Goal: Transaction & Acquisition: Purchase product/service

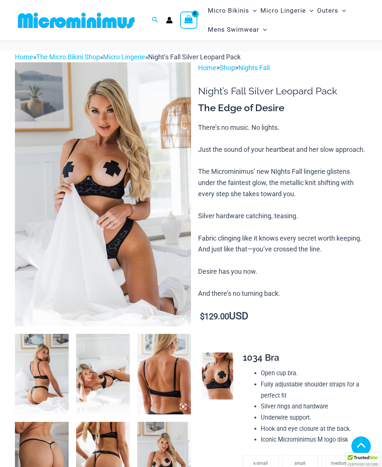
click at [53, 334] on img at bounding box center [42, 374] width 54 height 81
click at [168, 213] on img at bounding box center [103, 194] width 176 height 264
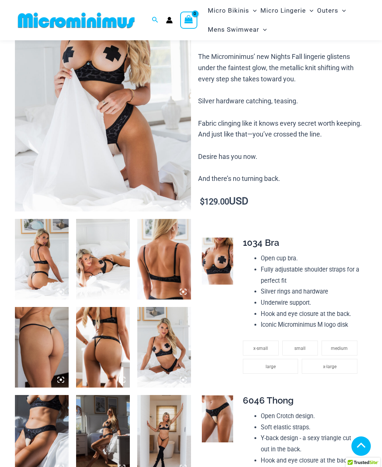
scroll to position [115, 0]
click at [53, 338] on img at bounding box center [42, 347] width 54 height 81
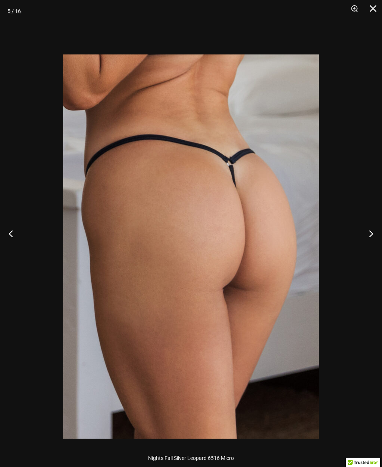
click at [368, 252] on button "Next" at bounding box center [368, 233] width 28 height 37
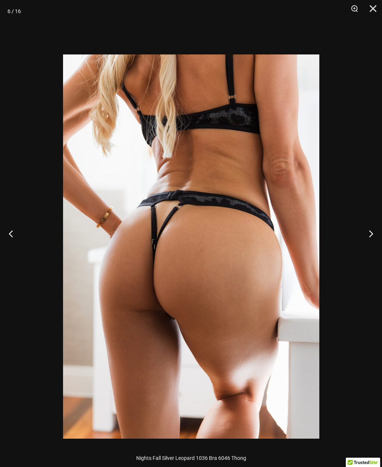
click at [363, 249] on button "Next" at bounding box center [368, 233] width 28 height 37
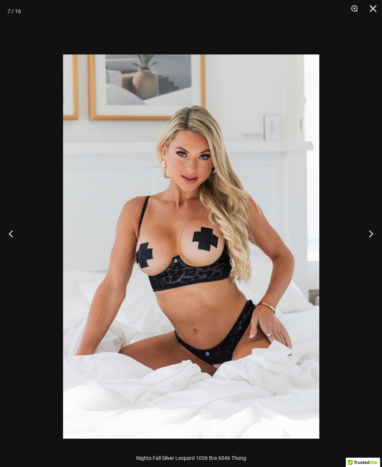
click at [370, 242] on button "Next" at bounding box center [368, 233] width 28 height 37
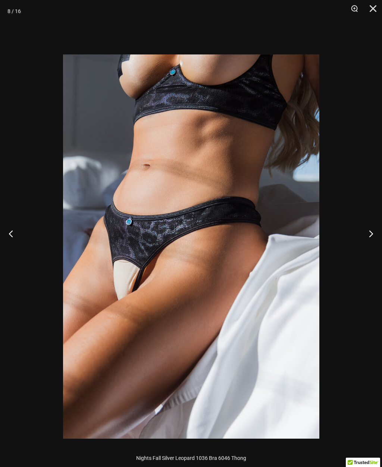
click at [371, 245] on button "Next" at bounding box center [368, 233] width 28 height 37
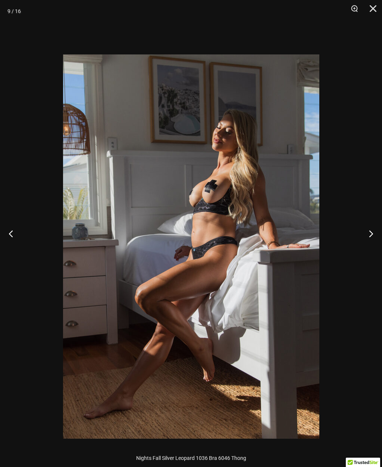
click at [369, 241] on button "Next" at bounding box center [368, 233] width 28 height 37
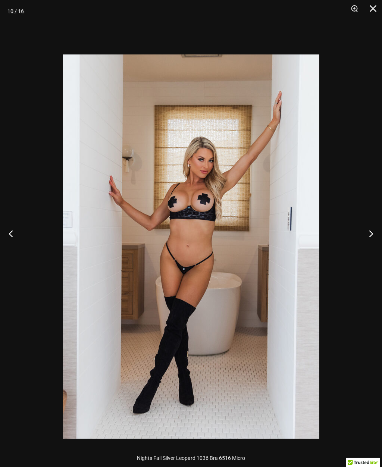
click at [369, 246] on button "Next" at bounding box center [368, 233] width 28 height 37
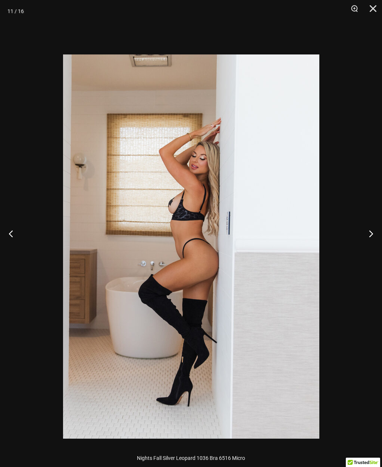
click at [371, 248] on button "Next" at bounding box center [368, 233] width 28 height 37
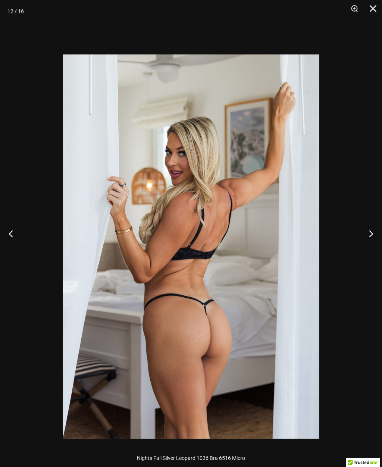
click at [368, 245] on button "Next" at bounding box center [368, 233] width 28 height 37
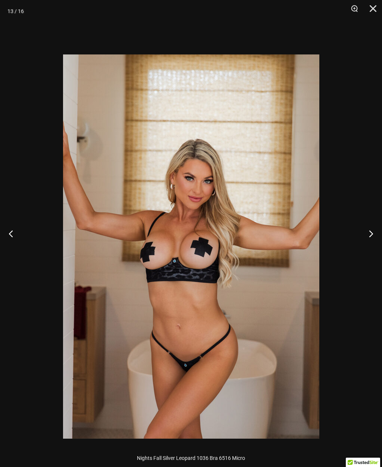
click at [372, 248] on button "Next" at bounding box center [368, 233] width 28 height 37
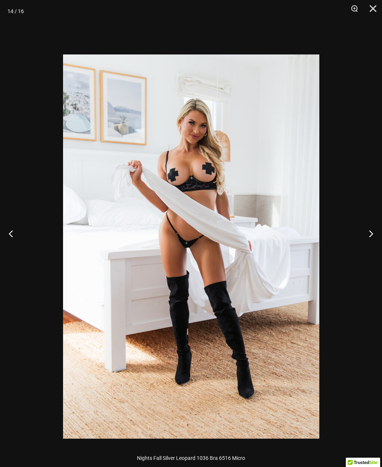
click at [372, 247] on button "Next" at bounding box center [368, 233] width 28 height 37
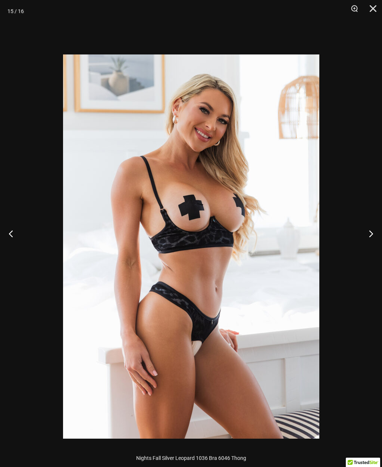
click at [371, 249] on button "Next" at bounding box center [368, 233] width 28 height 37
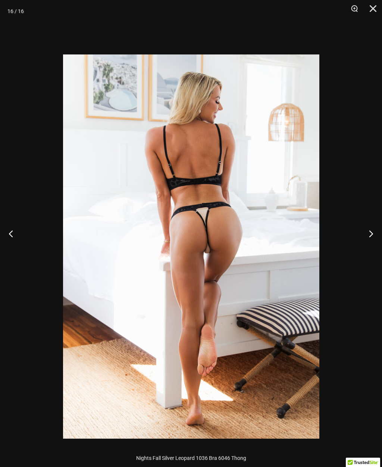
click at [368, 242] on button "Next" at bounding box center [368, 233] width 28 height 37
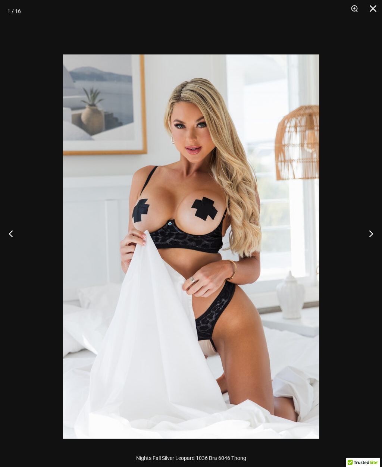
click at [371, 246] on button "Next" at bounding box center [368, 233] width 28 height 37
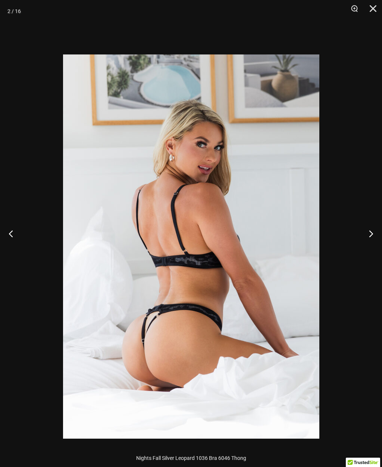
click at [370, 249] on button "Next" at bounding box center [368, 233] width 28 height 37
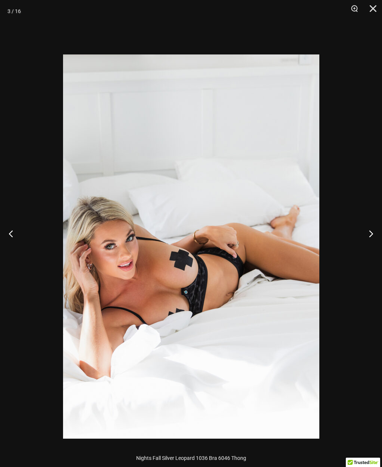
click at [369, 248] on button "Next" at bounding box center [368, 233] width 28 height 37
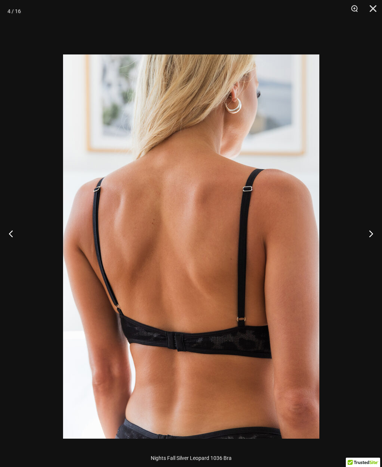
click at [371, 245] on button "Next" at bounding box center [368, 233] width 28 height 37
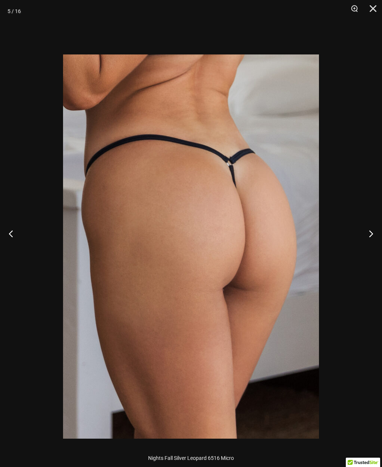
click at [371, 245] on button "Next" at bounding box center [368, 233] width 28 height 37
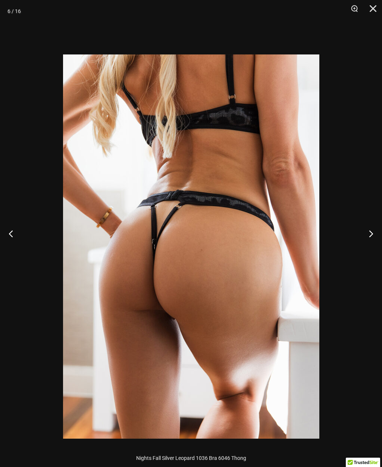
click at [371, 249] on button "Next" at bounding box center [368, 233] width 28 height 37
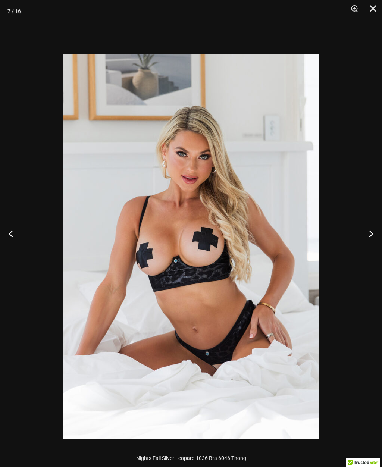
click at [372, 247] on button "Next" at bounding box center [368, 233] width 28 height 37
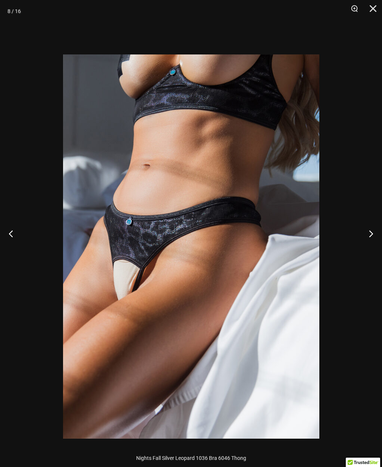
click at [370, 248] on button "Next" at bounding box center [368, 233] width 28 height 37
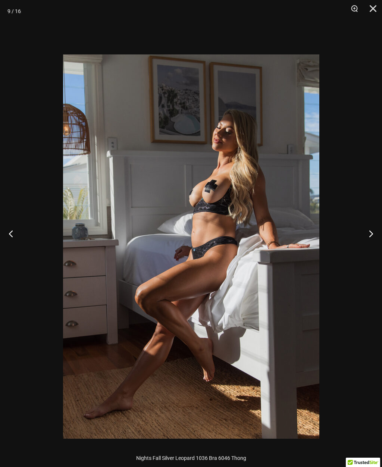
click at [377, 10] on button "Close" at bounding box center [370, 11] width 19 height 22
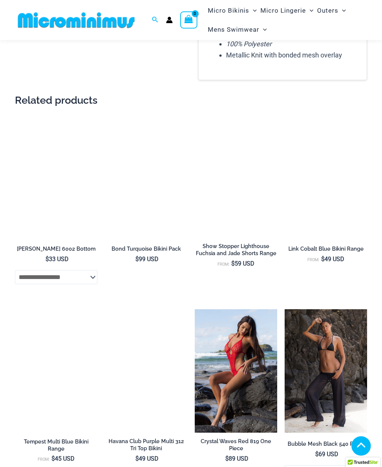
scroll to position [1123, 0]
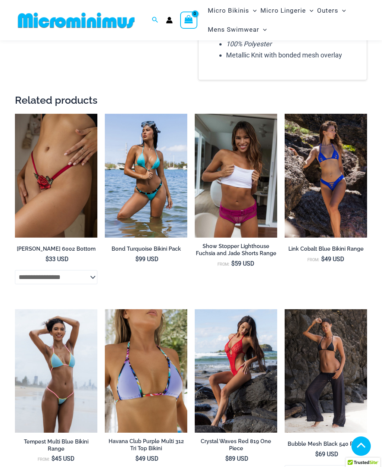
click at [15, 114] on img at bounding box center [15, 114] width 0 height 0
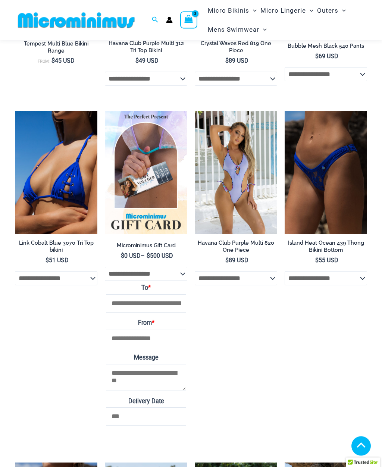
scroll to position [1521, 0]
click at [15, 111] on img at bounding box center [15, 111] width 0 height 0
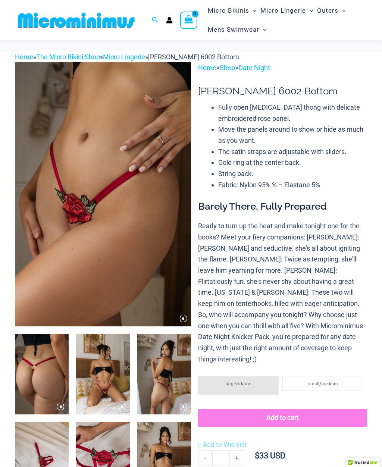
click at [51, 334] on img at bounding box center [42, 374] width 54 height 81
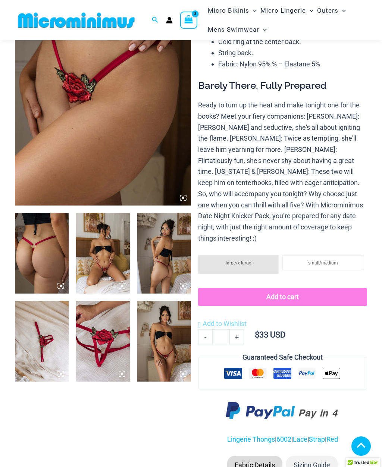
scroll to position [121, 0]
click at [45, 252] on img at bounding box center [42, 253] width 54 height 81
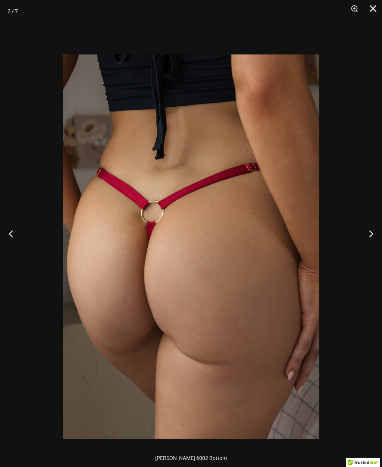
click at [372, 248] on button "Next" at bounding box center [368, 233] width 28 height 37
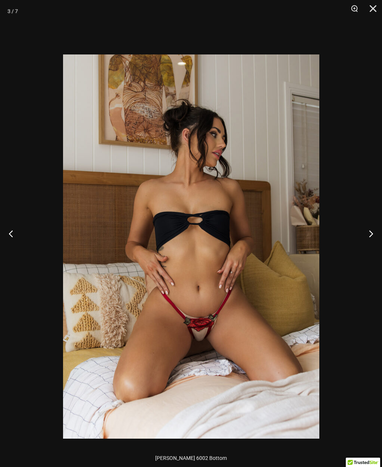
click at [370, 242] on button "Next" at bounding box center [368, 233] width 28 height 37
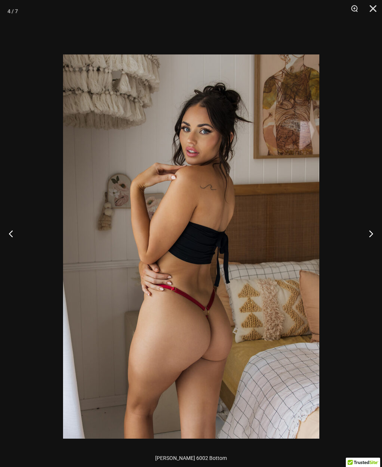
click at [371, 247] on button "Next" at bounding box center [368, 233] width 28 height 37
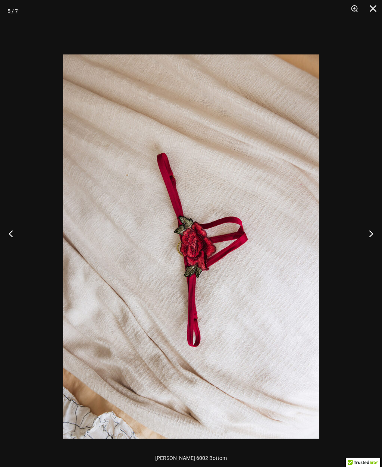
click at [373, 244] on button "Next" at bounding box center [368, 233] width 28 height 37
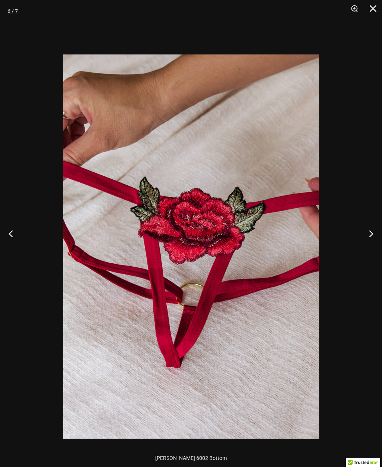
click at [370, 245] on button "Next" at bounding box center [368, 233] width 28 height 37
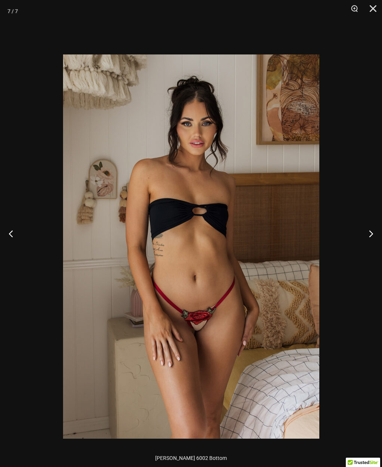
click at [373, 248] on button "Next" at bounding box center [368, 233] width 28 height 37
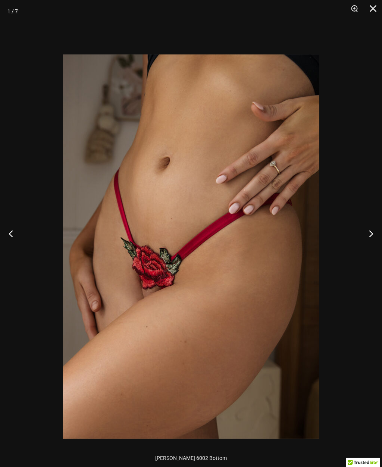
click at [363, 251] on button "Next" at bounding box center [368, 233] width 28 height 37
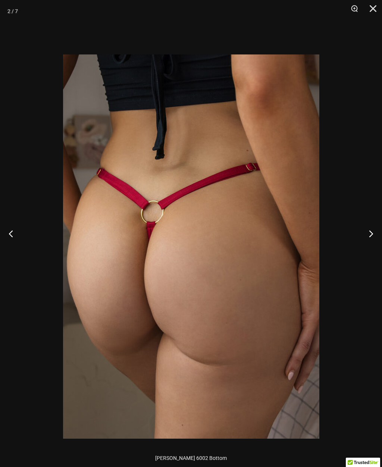
click at [367, 251] on button "Next" at bounding box center [368, 233] width 28 height 37
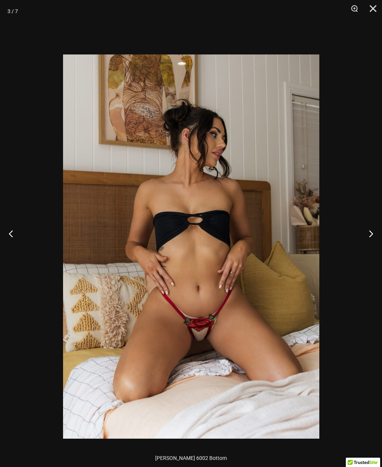
click at [367, 252] on button "Next" at bounding box center [368, 233] width 28 height 37
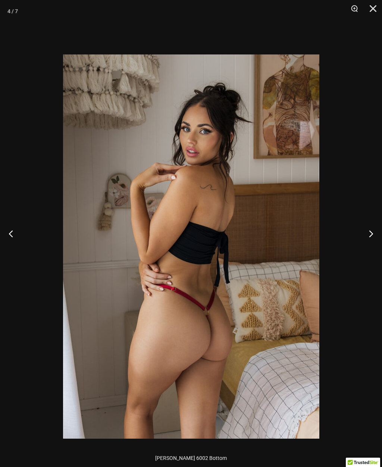
click at [368, 248] on button "Next" at bounding box center [368, 233] width 28 height 37
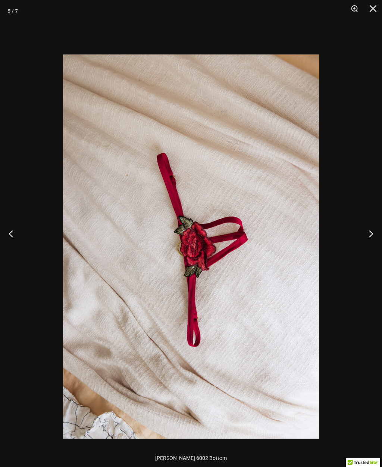
click at [367, 250] on button "Next" at bounding box center [368, 233] width 28 height 37
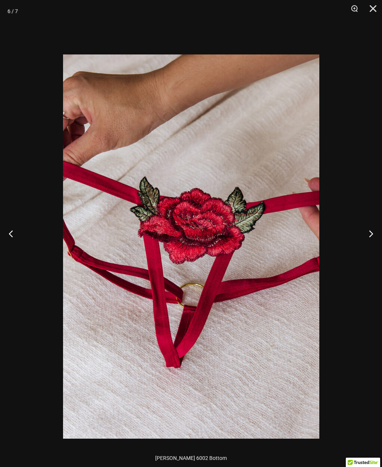
click at [369, 247] on button "Next" at bounding box center [368, 233] width 28 height 37
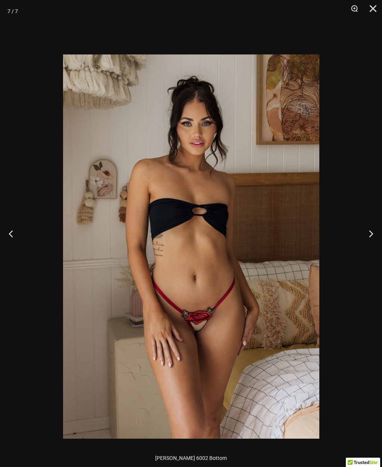
click at [371, 248] on button "Next" at bounding box center [368, 233] width 28 height 37
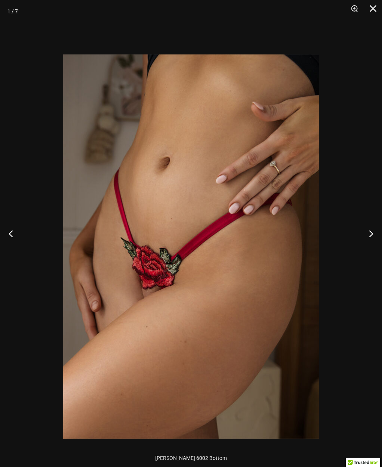
click at [369, 246] on button "Next" at bounding box center [368, 233] width 28 height 37
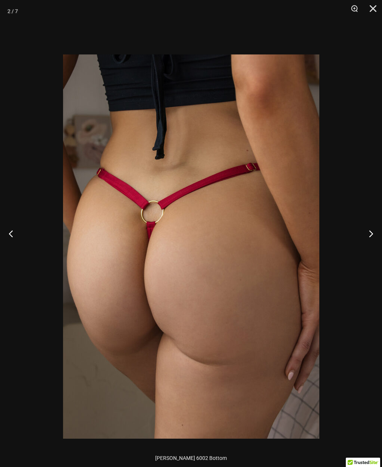
click at [370, 7] on button "Close" at bounding box center [370, 11] width 19 height 22
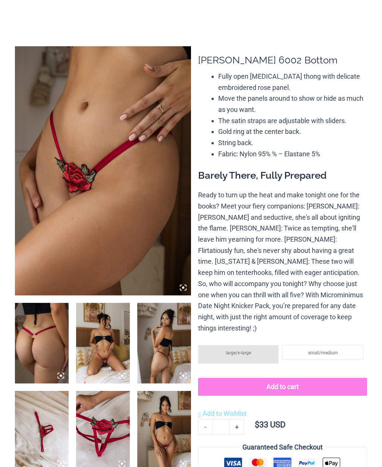
scroll to position [0, 0]
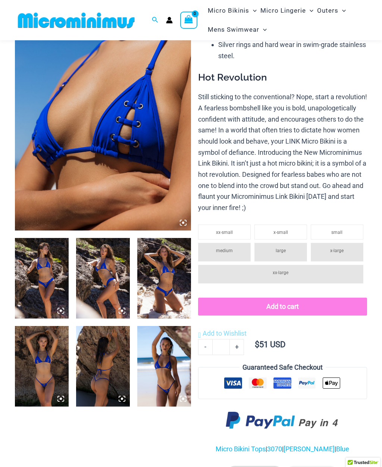
click at [47, 290] on img at bounding box center [42, 278] width 54 height 81
click at [53, 283] on img at bounding box center [42, 278] width 54 height 81
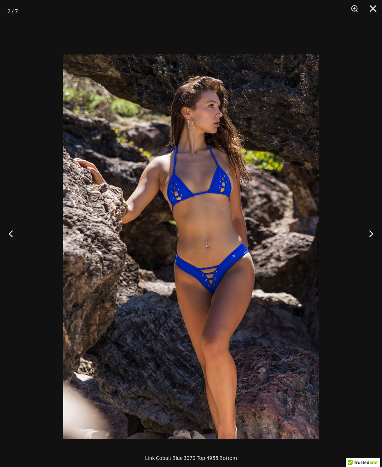
click at [371, 248] on button "Next" at bounding box center [368, 233] width 28 height 37
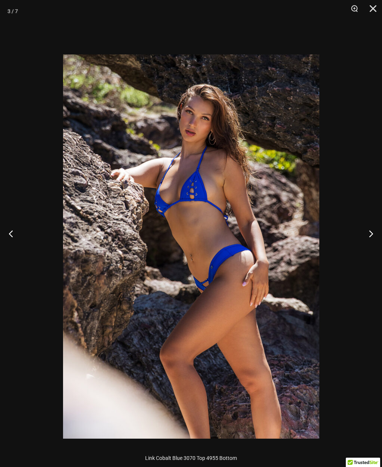
click at [368, 246] on button "Next" at bounding box center [368, 233] width 28 height 37
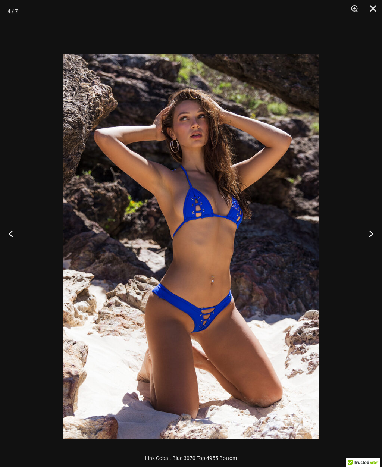
click at [368, 236] on button "Next" at bounding box center [368, 233] width 28 height 37
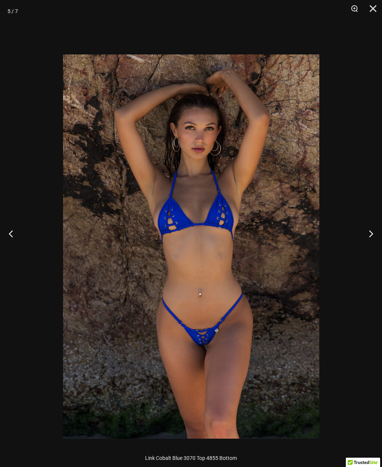
click at [371, 251] on button "Next" at bounding box center [368, 233] width 28 height 37
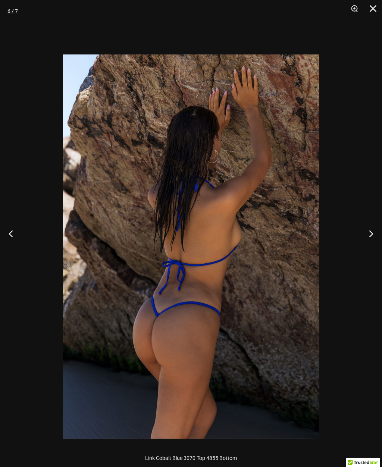
click at [373, 247] on button "Next" at bounding box center [368, 233] width 28 height 37
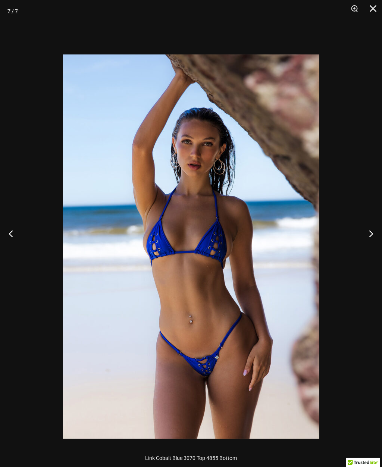
click at [373, 248] on button "Next" at bounding box center [368, 233] width 28 height 37
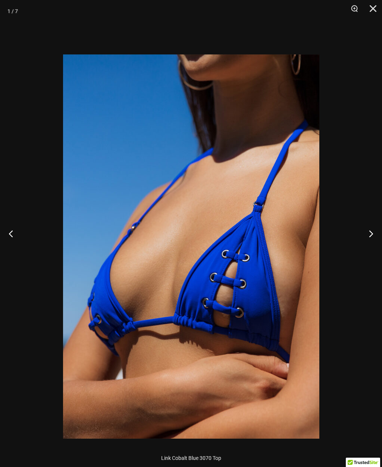
click at [374, 248] on button "Next" at bounding box center [368, 233] width 28 height 37
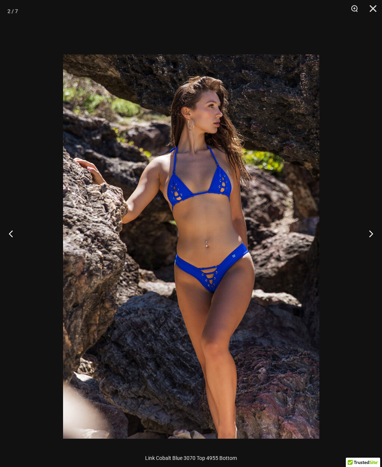
click at [369, 250] on button "Next" at bounding box center [368, 233] width 28 height 37
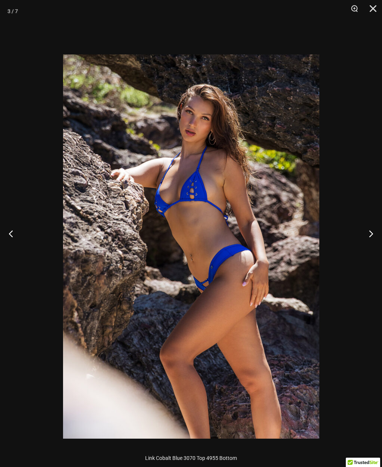
click at [371, 248] on button "Next" at bounding box center [368, 233] width 28 height 37
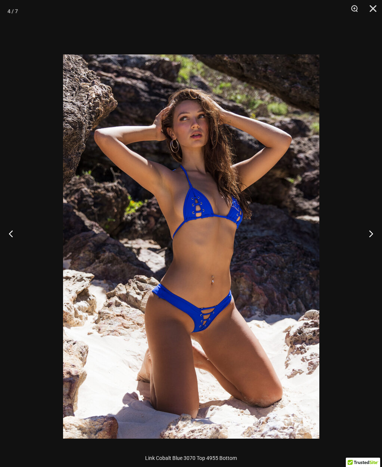
click at [372, 245] on button "Next" at bounding box center [368, 233] width 28 height 37
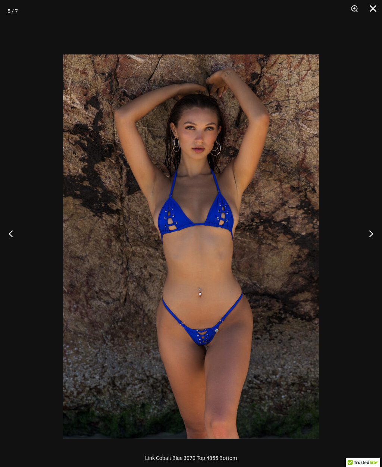
click at [373, 245] on button "Next" at bounding box center [368, 233] width 28 height 37
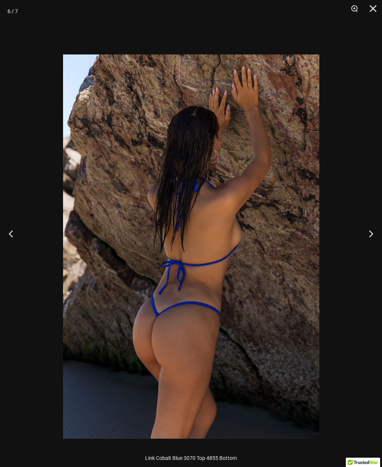
click at [372, 246] on button "Next" at bounding box center [368, 233] width 28 height 37
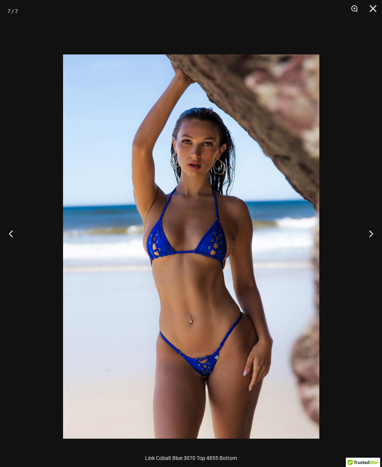
click at [374, 7] on button "Close" at bounding box center [370, 11] width 19 height 22
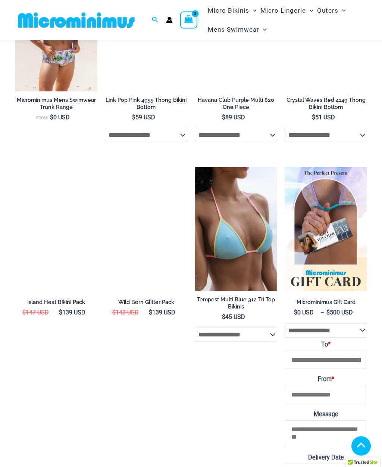
scroll to position [1955, 0]
